Goal: Information Seeking & Learning: Learn about a topic

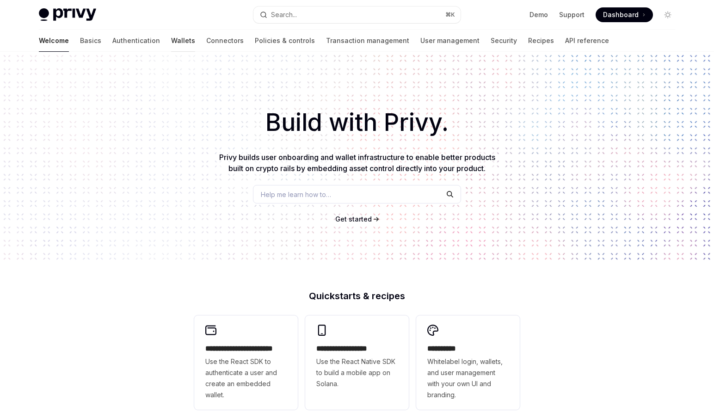
click at [171, 44] on link "Wallets" at bounding box center [183, 41] width 24 height 22
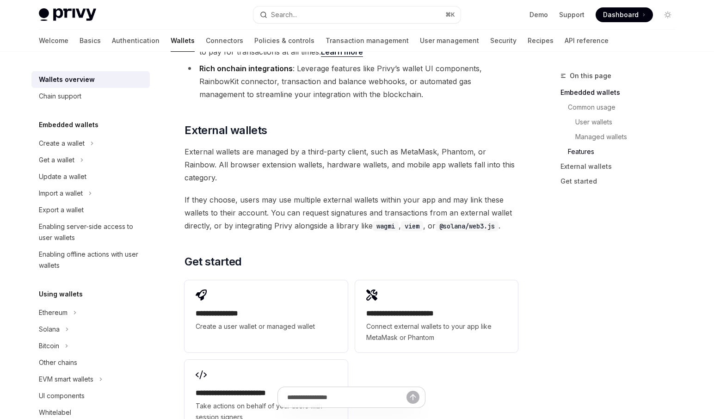
scroll to position [1319, 0]
click at [77, 147] on div "Create a wallet" at bounding box center [62, 143] width 46 height 11
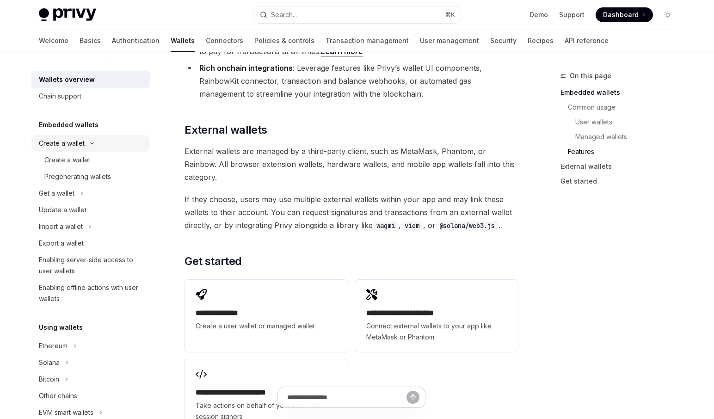
type textarea "*"
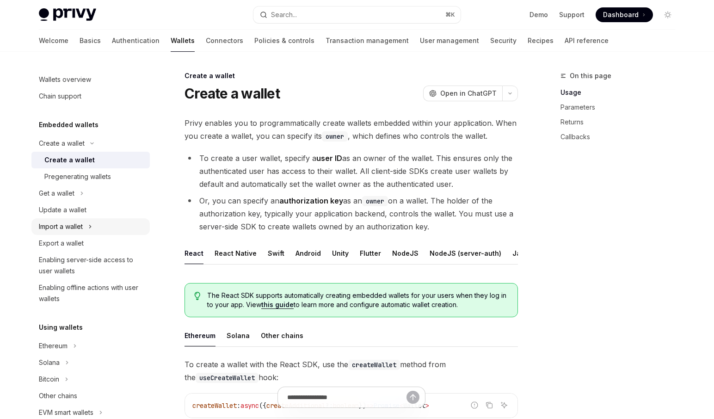
click at [73, 228] on div "Import a wallet" at bounding box center [61, 226] width 44 height 11
type textarea "*"
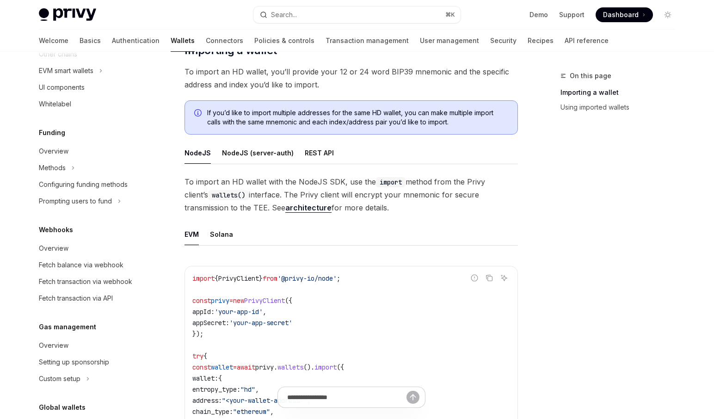
scroll to position [393, 0]
click at [310, 18] on button "Search... ⌘ K" at bounding box center [356, 14] width 207 height 17
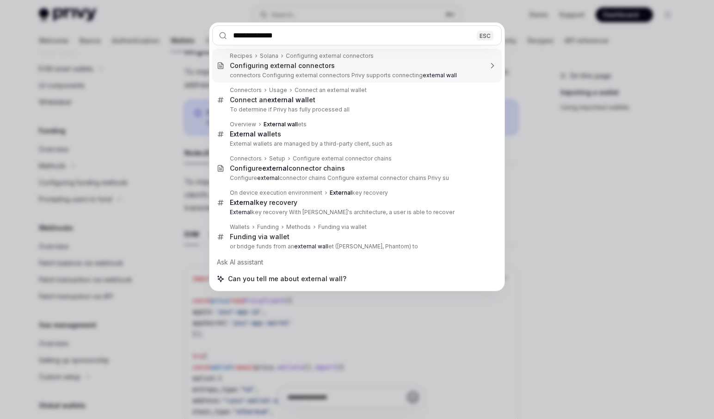
type input "**********"
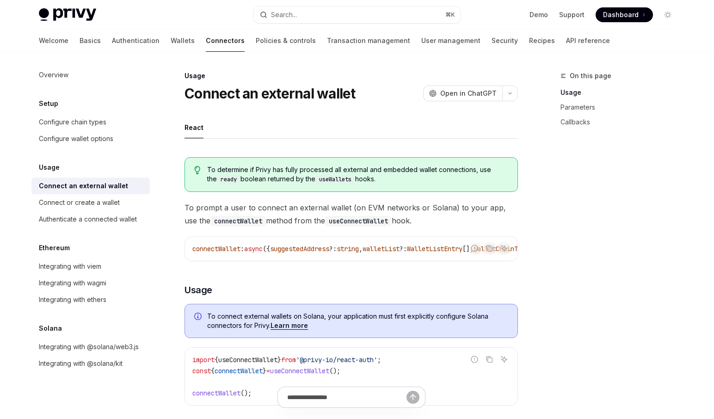
click at [336, 218] on code "useConnectWallet" at bounding box center [358, 221] width 67 height 10
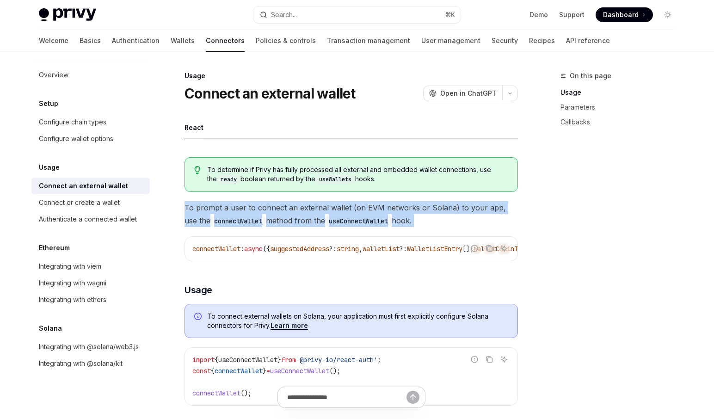
click at [336, 218] on code "useConnectWallet" at bounding box center [358, 221] width 67 height 10
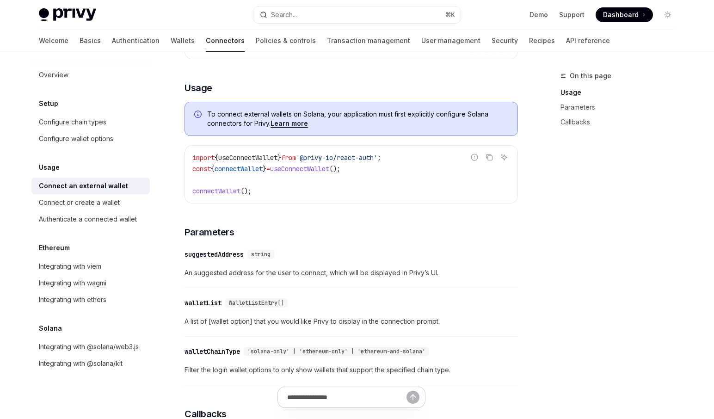
scroll to position [211, 0]
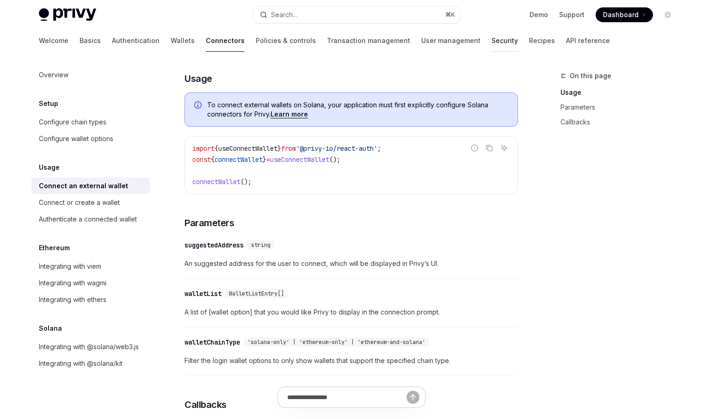
click at [491, 42] on link "Security" at bounding box center [504, 41] width 26 height 22
type textarea "*"
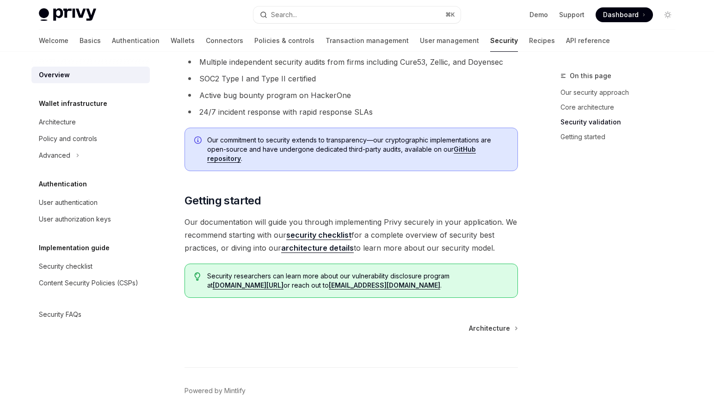
scroll to position [645, 0]
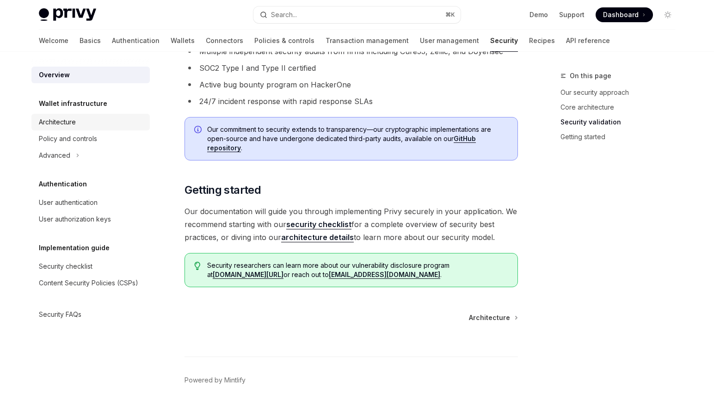
click at [88, 122] on div "Architecture" at bounding box center [91, 121] width 105 height 11
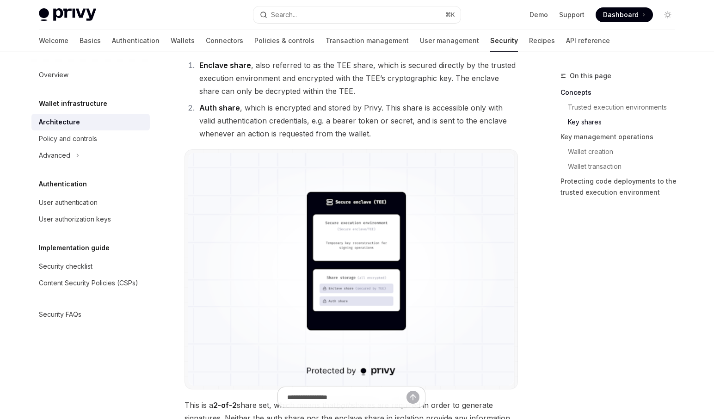
scroll to position [662, 0]
click at [385, 113] on li "Auth share , which is encrypted and stored by Privy. This share is accessible o…" at bounding box center [356, 120] width 321 height 39
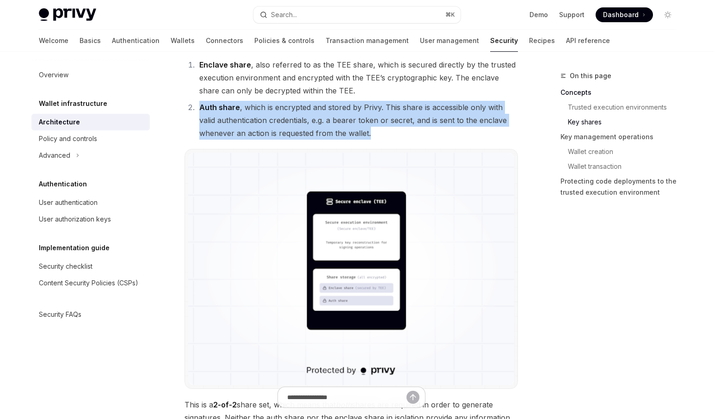
click at [385, 113] on li "Auth share , which is encrypted and stored by Privy. This share is accessible o…" at bounding box center [356, 120] width 321 height 39
